Goal: Use online tool/utility

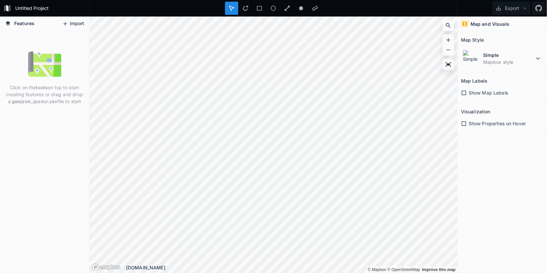
click at [74, 24] on button "Import" at bounding box center [73, 24] width 28 height 11
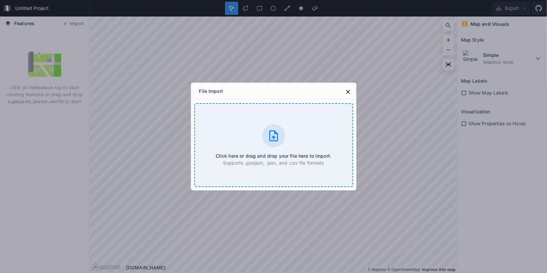
click at [274, 141] on icon at bounding box center [273, 135] width 9 height 11
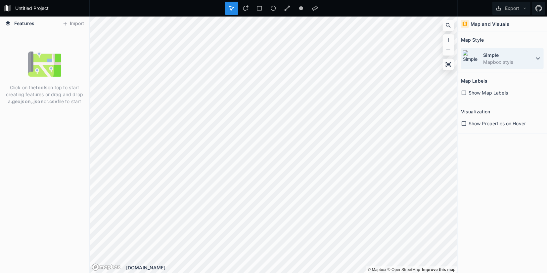
click at [504, 61] on dd "Mapbox style" at bounding box center [508, 62] width 51 height 7
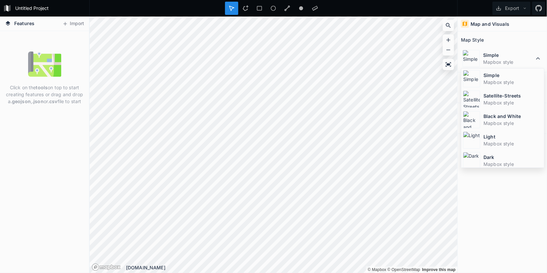
click at [488, 98] on dt "Satellite-Streets" at bounding box center [513, 95] width 59 height 7
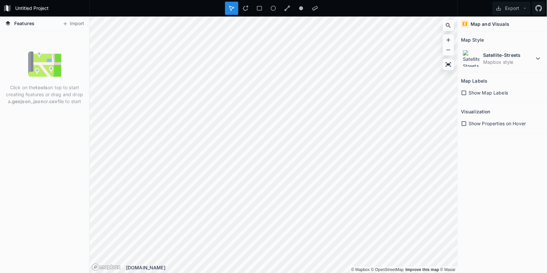
click at [500, 91] on span "Show Map Labels" at bounding box center [488, 92] width 39 height 7
click at [493, 122] on span "Show Properties on Hover" at bounding box center [497, 123] width 57 height 7
click at [493, 121] on span "Show Properties on Hover" at bounding box center [497, 123] width 57 height 7
click at [512, 9] on button "Export" at bounding box center [512, 8] width 38 height 13
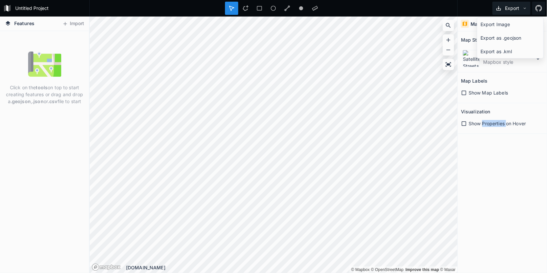
click at [511, 3] on button "Export" at bounding box center [512, 8] width 38 height 13
click at [69, 24] on button "Import" at bounding box center [73, 24] width 28 height 11
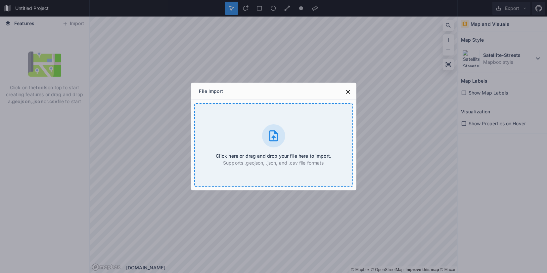
click at [273, 141] on icon at bounding box center [273, 135] width 13 height 13
